Goal: Communication & Community: Answer question/provide support

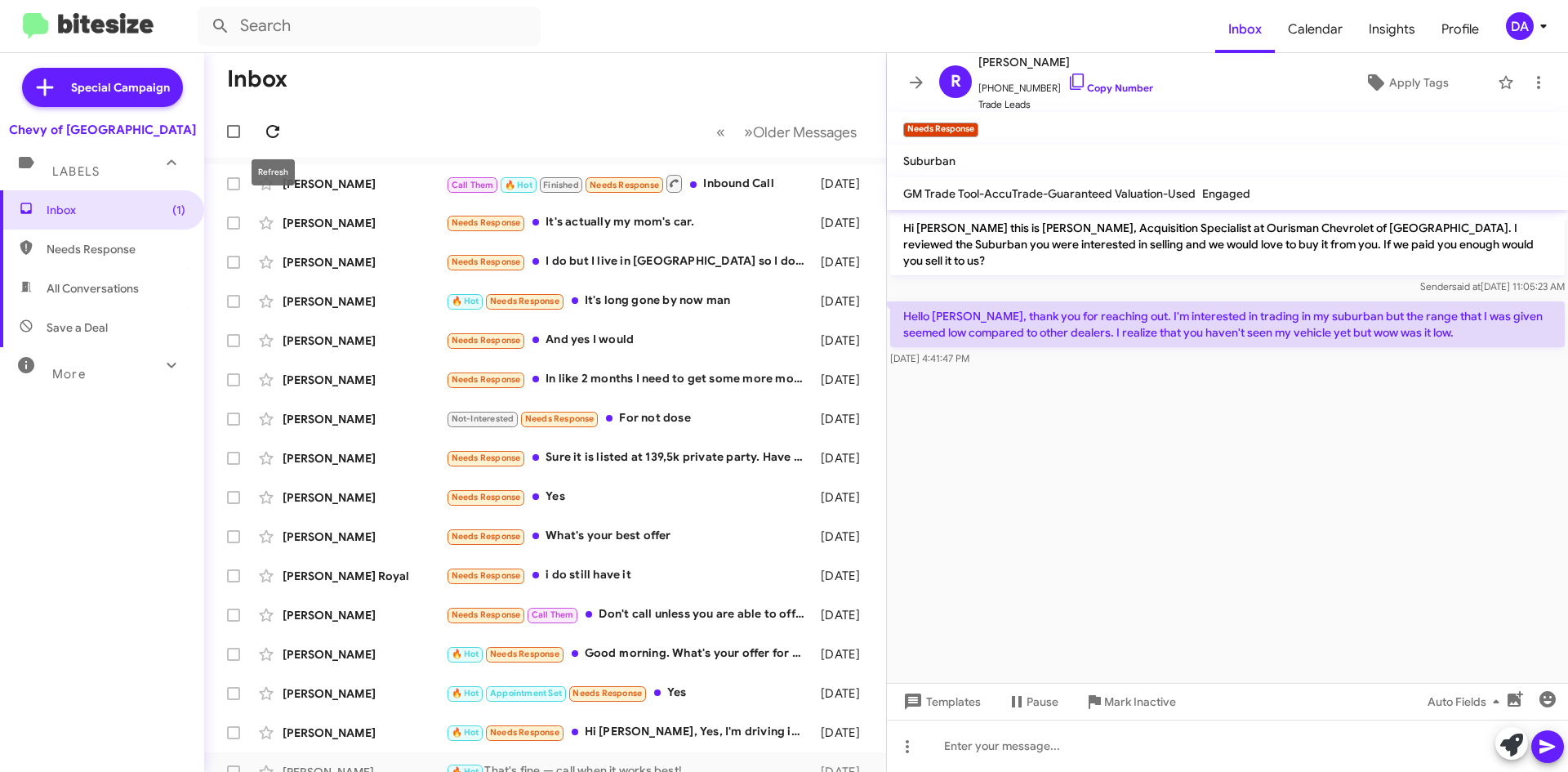
click at [270, 117] on button at bounding box center [272, 131] width 32 height 32
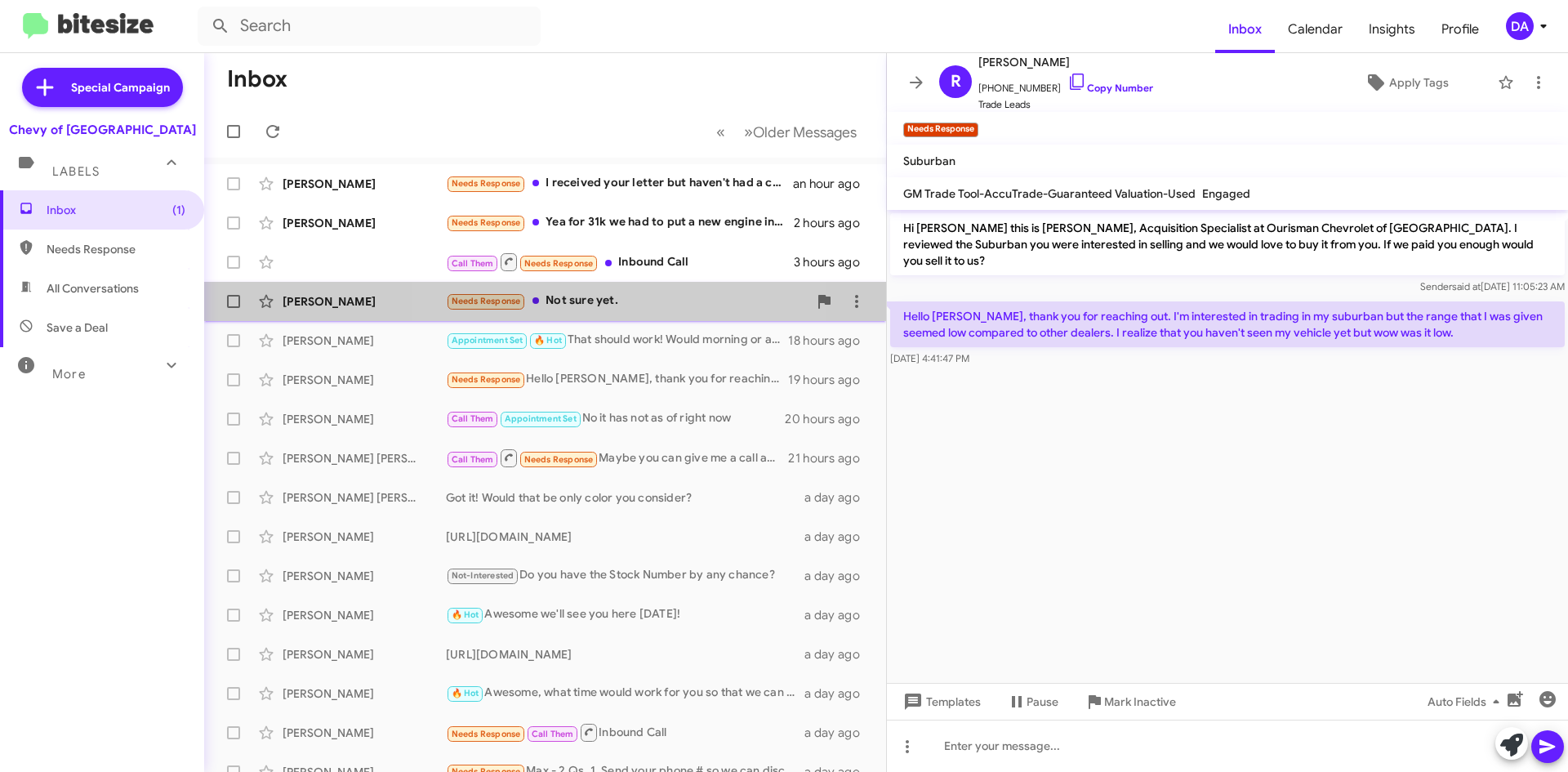
click at [589, 298] on div "Needs Response Not sure yet." at bounding box center [627, 300] width 362 height 18
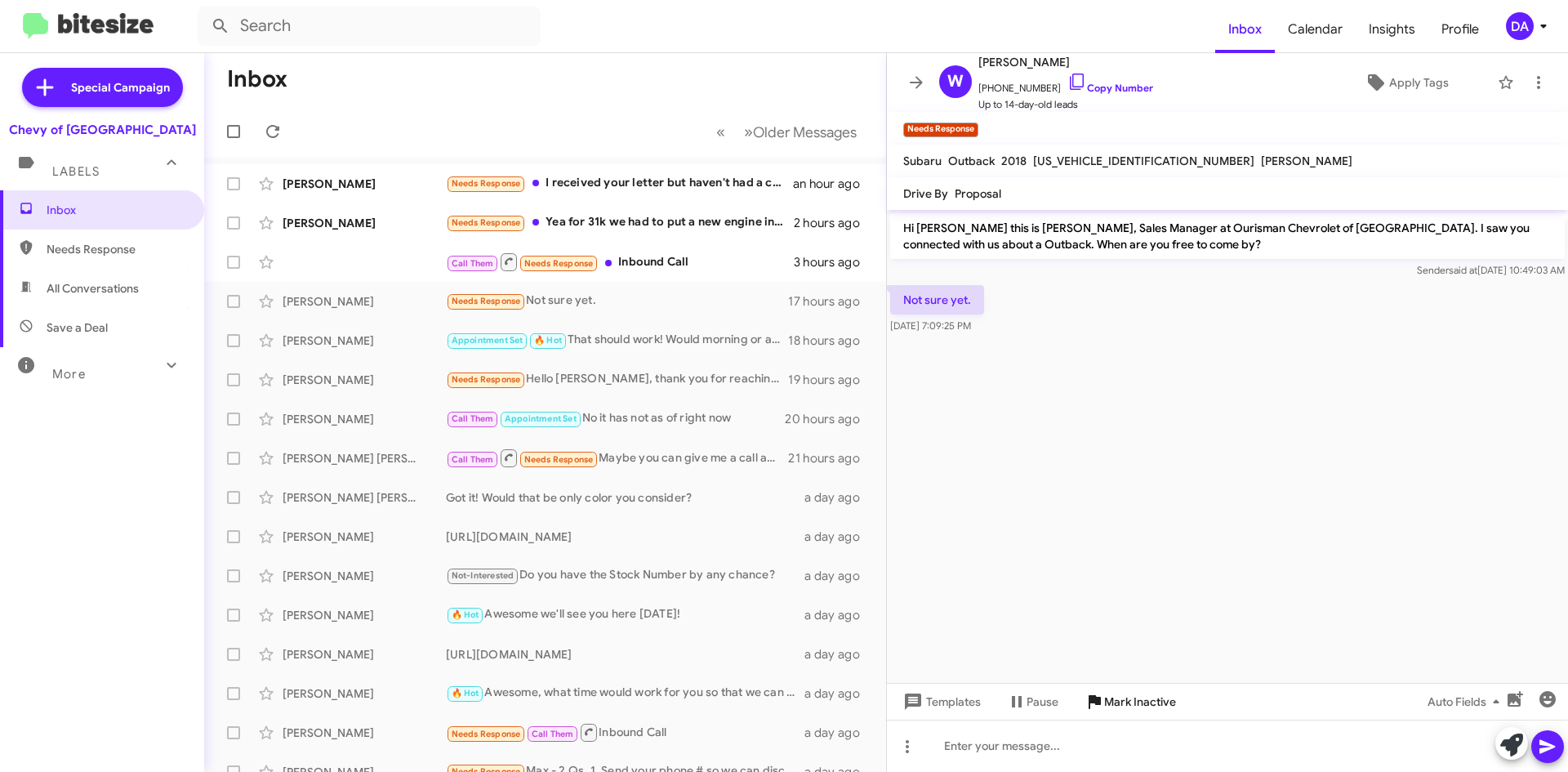
click at [1117, 702] on span "Mark Inactive" at bounding box center [1140, 702] width 72 height 30
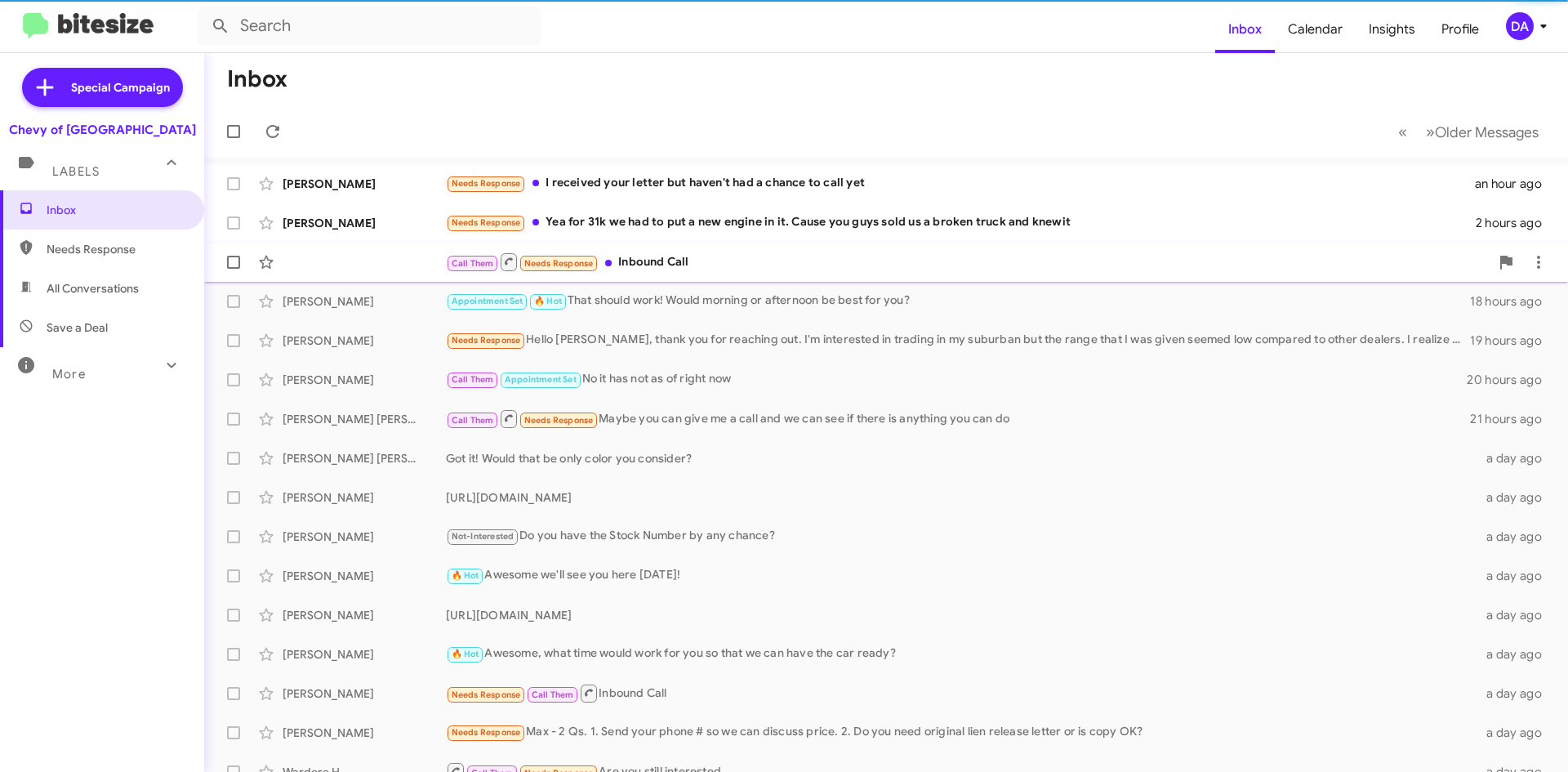
click at [701, 264] on div "Call Them Needs Response Inbound Call" at bounding box center [968, 262] width 1044 height 20
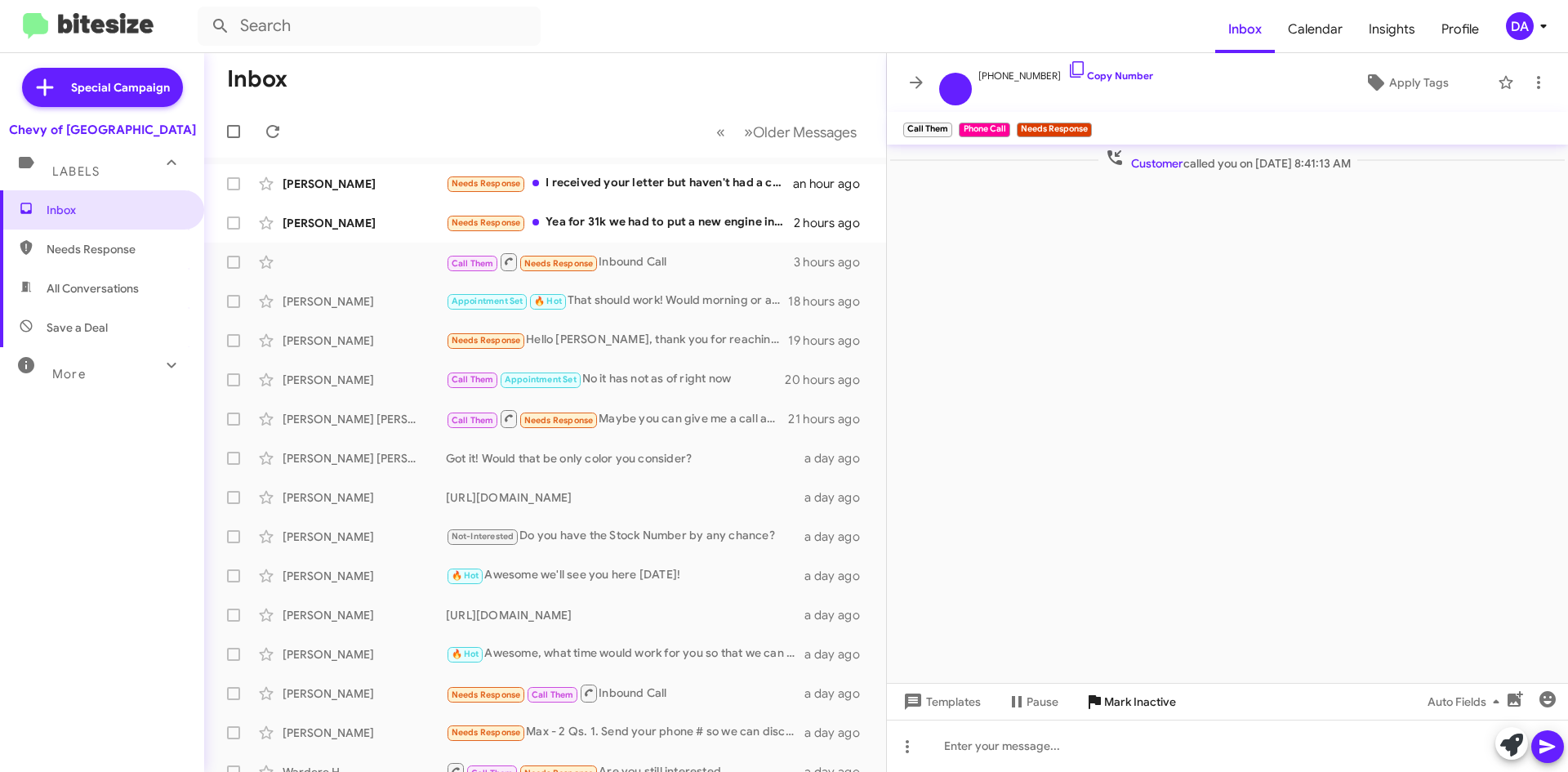
click at [1126, 710] on span "Mark Inactive" at bounding box center [1140, 702] width 72 height 30
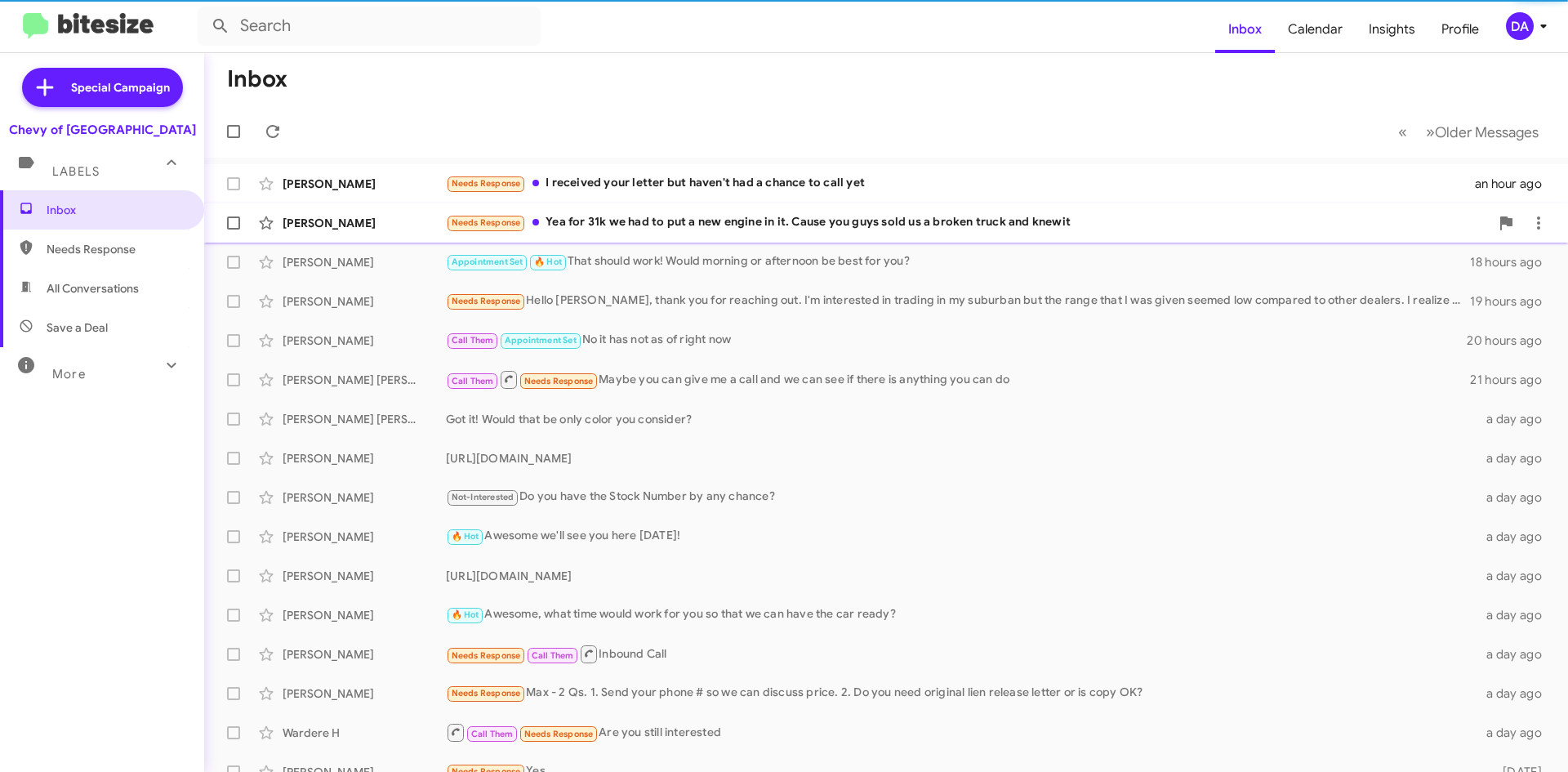
click at [554, 212] on div "Larry Kortright Needs Response Yea for 31k we had to put a new engine in it. Ca…" at bounding box center [886, 222] width 1338 height 32
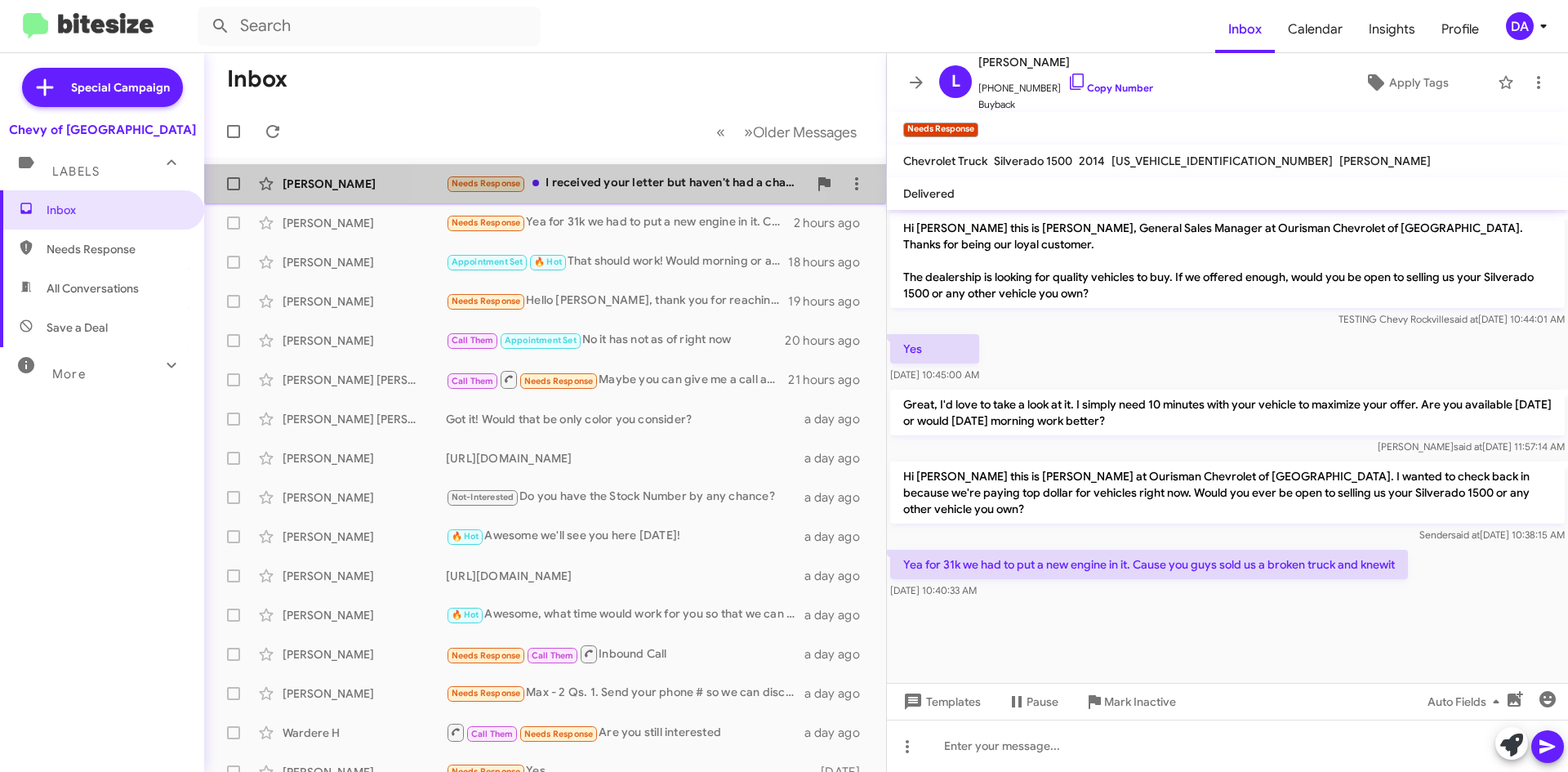
click at [615, 166] on span "Holly Habbershon Needs Response I received your letter but haven't had a chance…" at bounding box center [545, 184] width 682 height 39
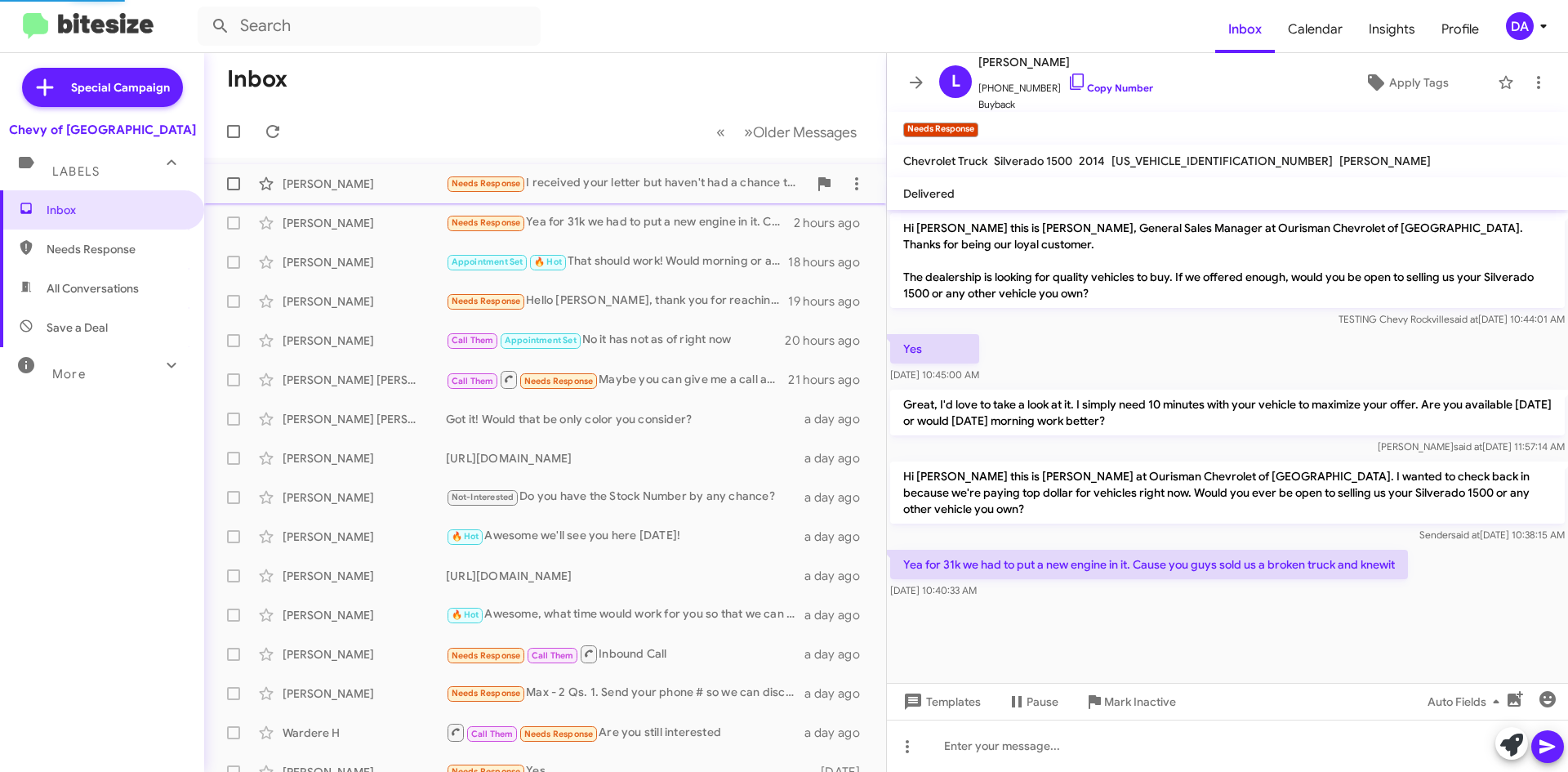
scroll to position [362, 0]
